Goal: Task Accomplishment & Management: Use online tool/utility

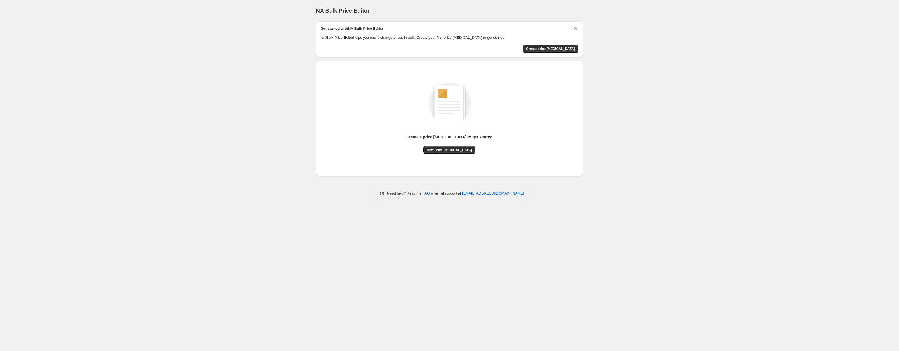
click at [524, 109] on div "Create a price [MEDICAL_DATA] to get started New price [MEDICAL_DATA]" at bounding box center [450, 112] width 258 height 83
click at [456, 149] on span "New price [MEDICAL_DATA]" at bounding box center [449, 150] width 45 height 4
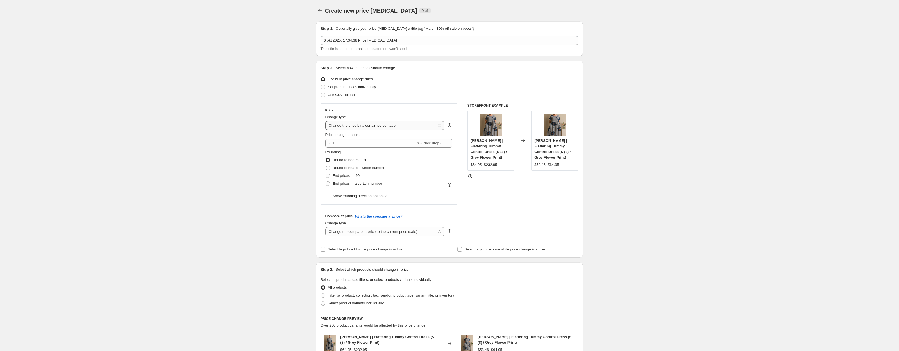
select select "to"
type input "80.00"
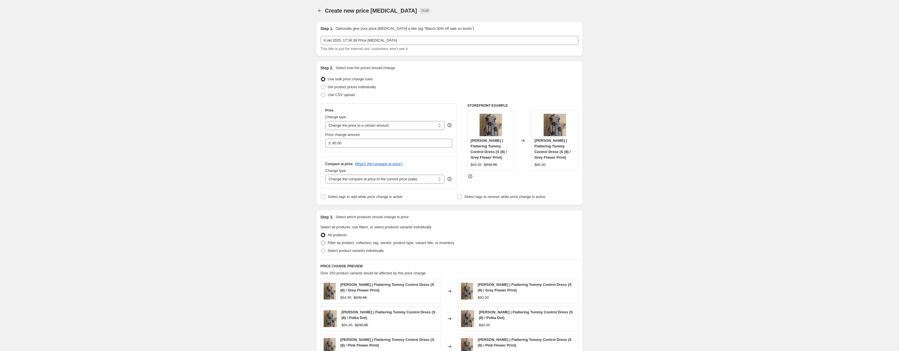
click at [362, 242] on span "Filter by product, collection, tag, vendor, product type, variant title, or inv…" at bounding box center [391, 243] width 126 height 4
click at [321, 241] on input "Filter by product, collection, tag, vendor, product type, variant title, or inv…" at bounding box center [321, 241] width 0 height 0
radio input "true"
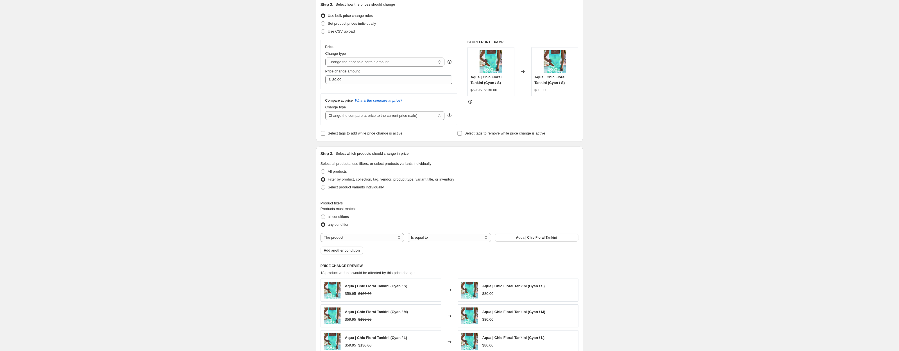
scroll to position [85, 0]
